Goal: Find specific page/section: Find specific page/section

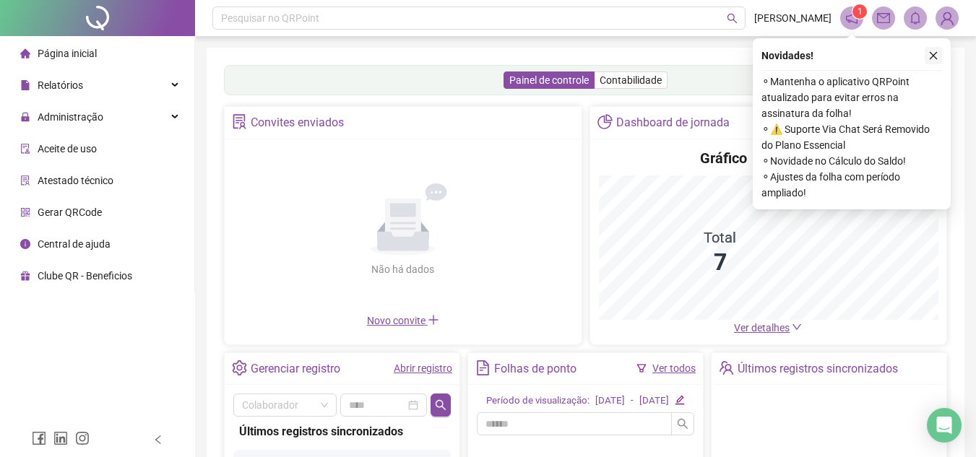
click at [936, 52] on icon "close" at bounding box center [934, 56] width 10 height 10
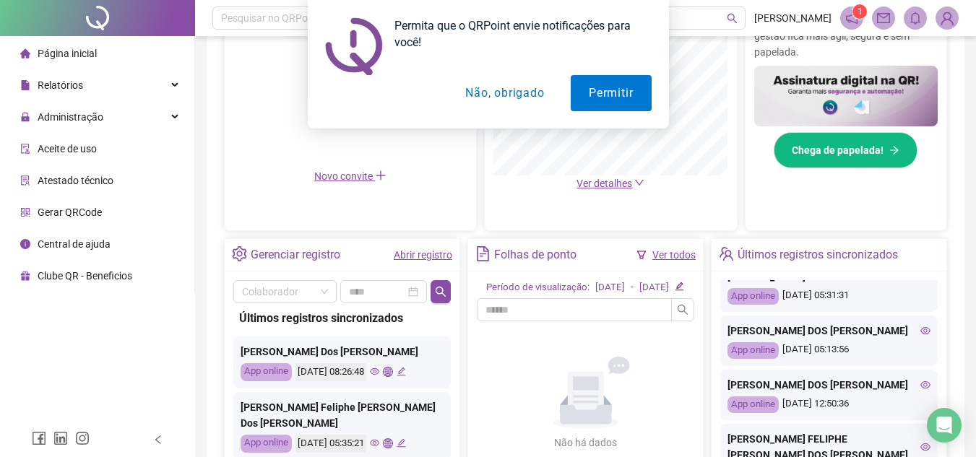
scroll to position [145, 0]
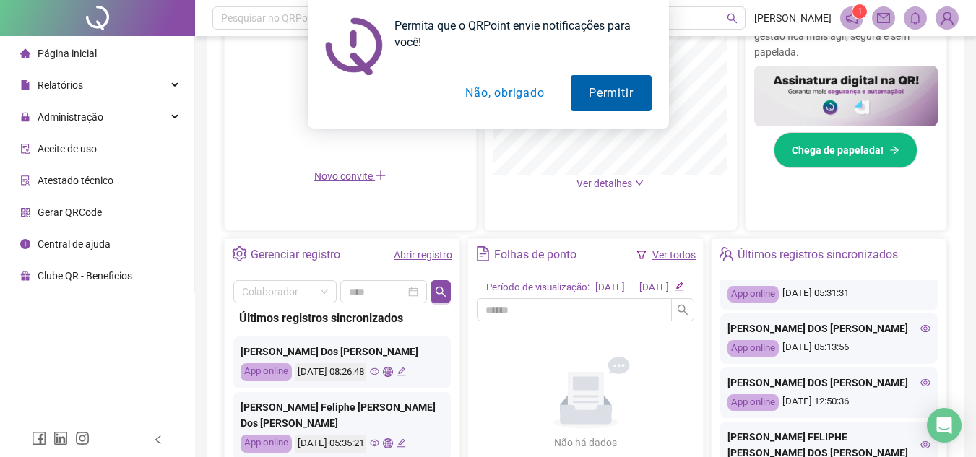
click at [622, 103] on button "Permitir" at bounding box center [611, 93] width 80 height 36
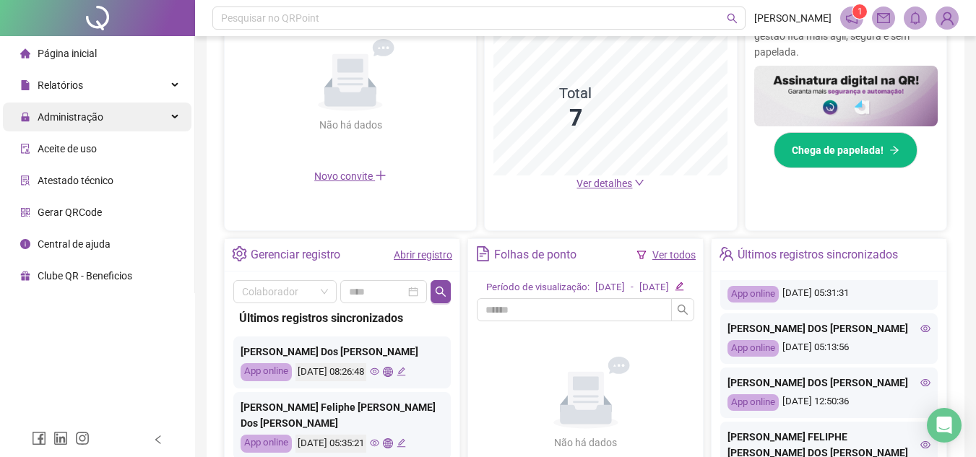
click at [98, 121] on span "Administração" at bounding box center [71, 117] width 66 height 12
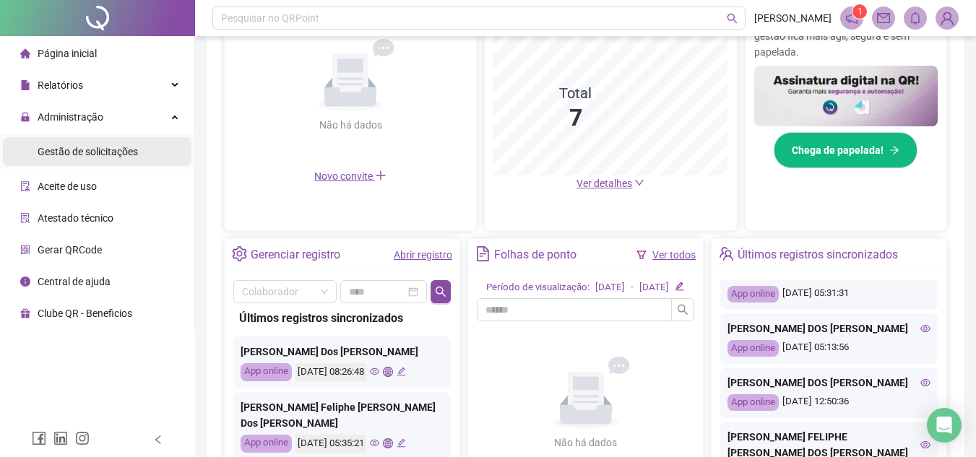
click at [107, 156] on span "Gestão de solicitações" at bounding box center [88, 152] width 100 height 12
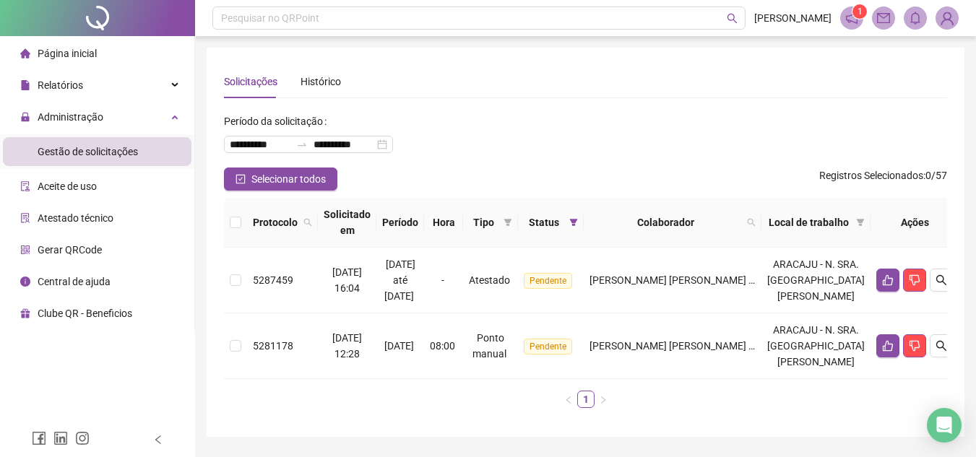
click at [89, 60] on div "Página inicial" at bounding box center [58, 53] width 77 height 29
